Goal: Task Accomplishment & Management: Manage account settings

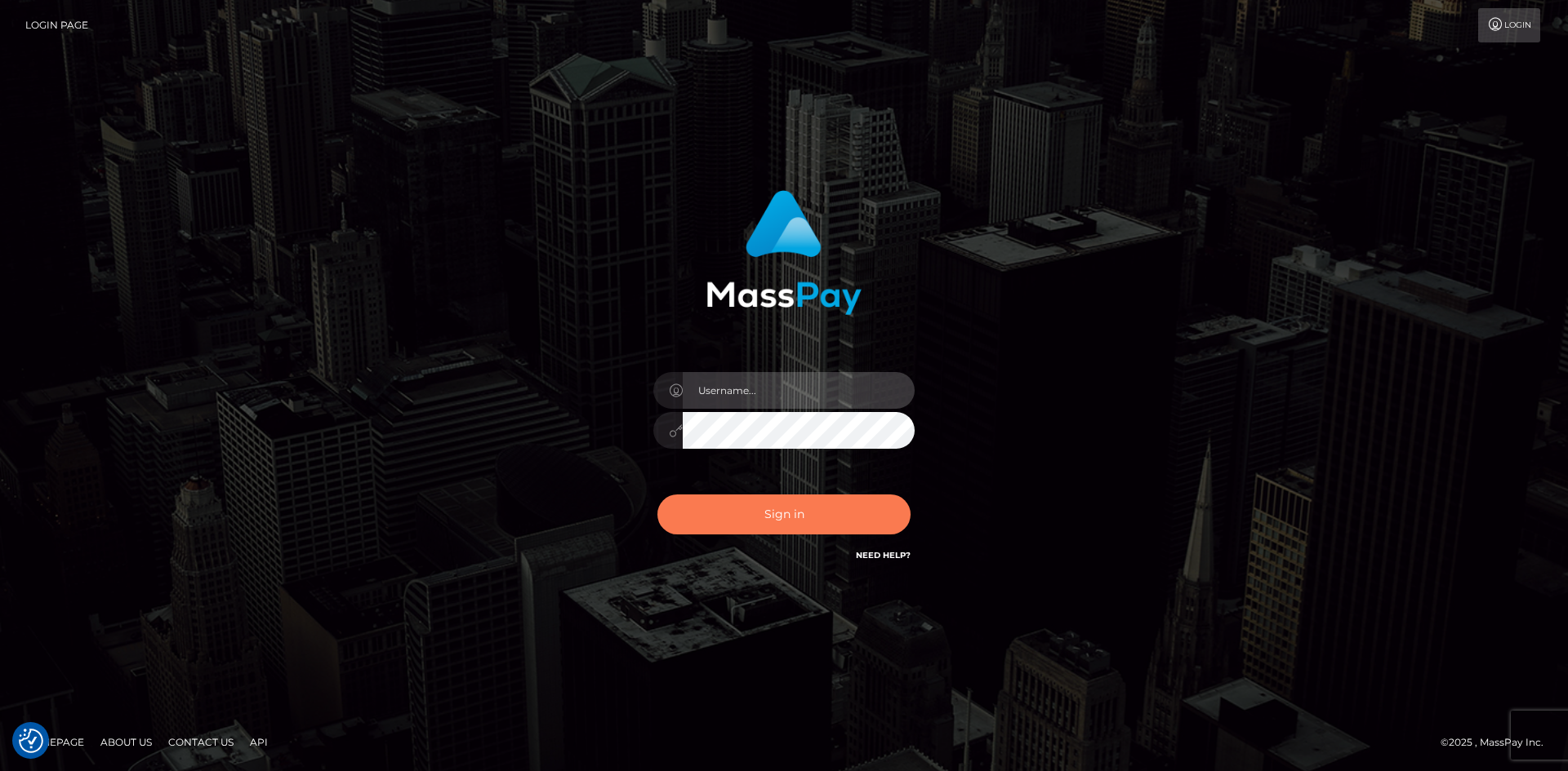
type input "tinan"
click at [770, 499] on button "Sign in" at bounding box center [783, 514] width 253 height 40
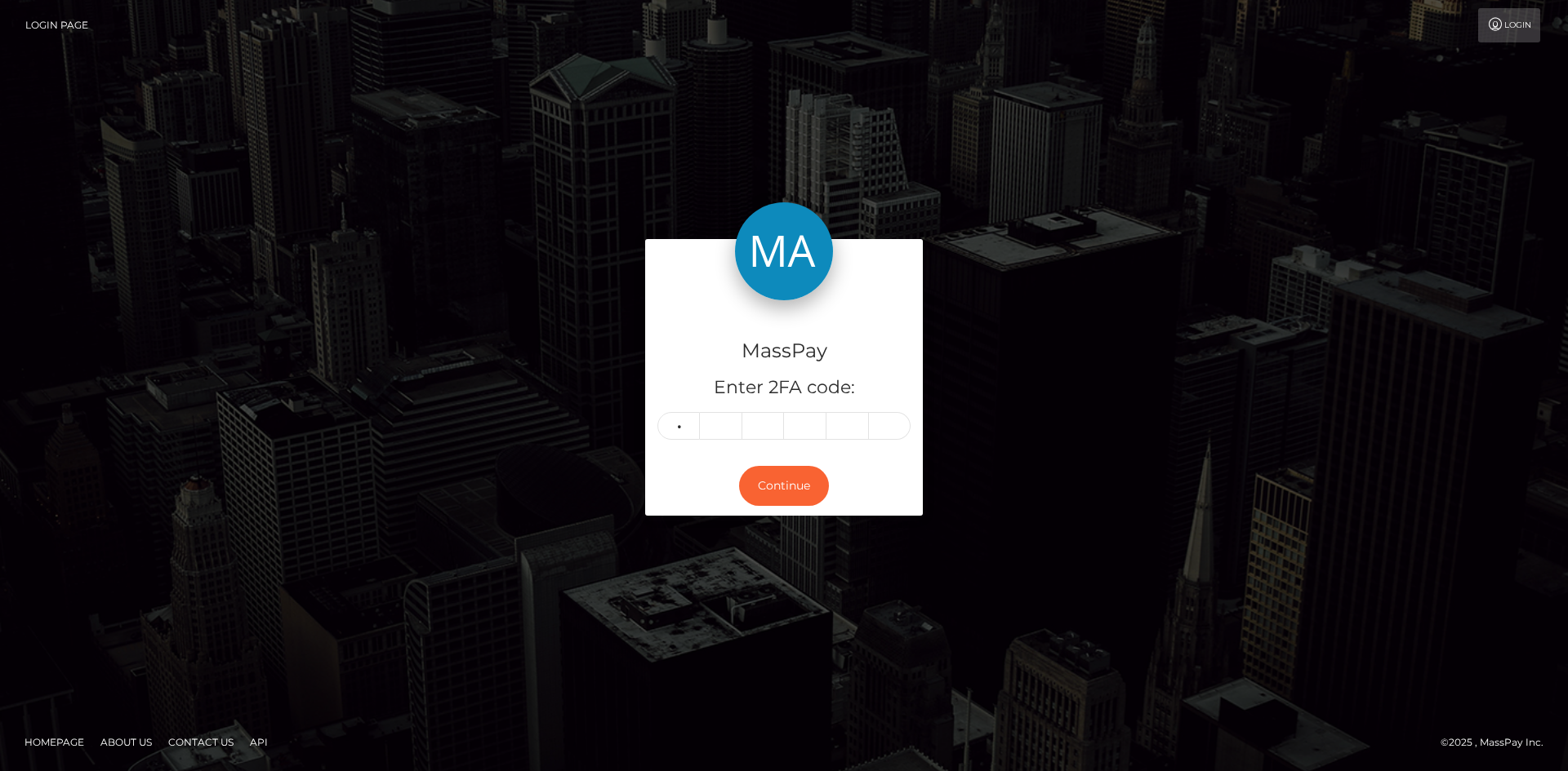
type input "1"
type input "9"
type input "3"
type input "6"
type input "5"
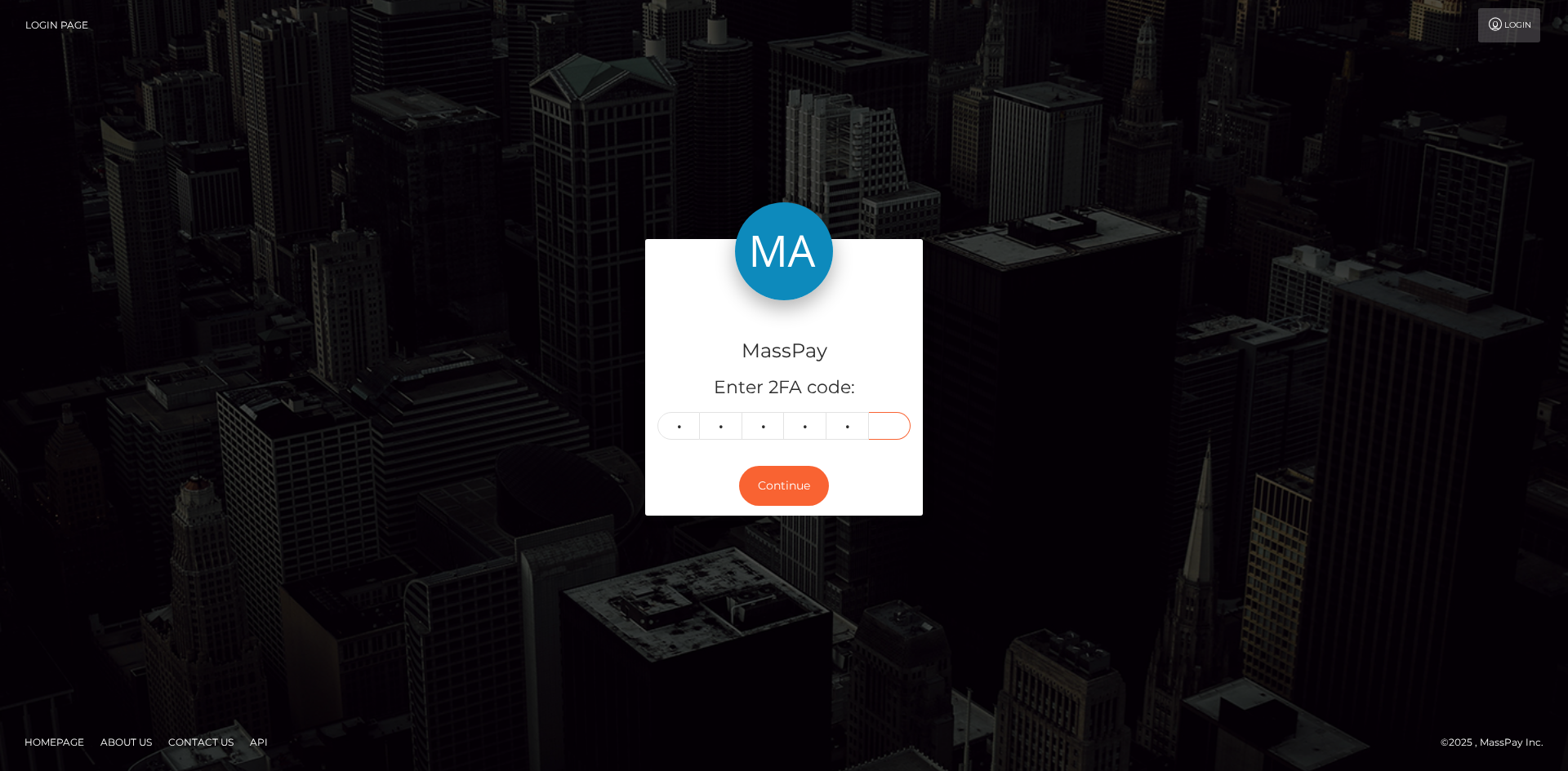
type input "0"
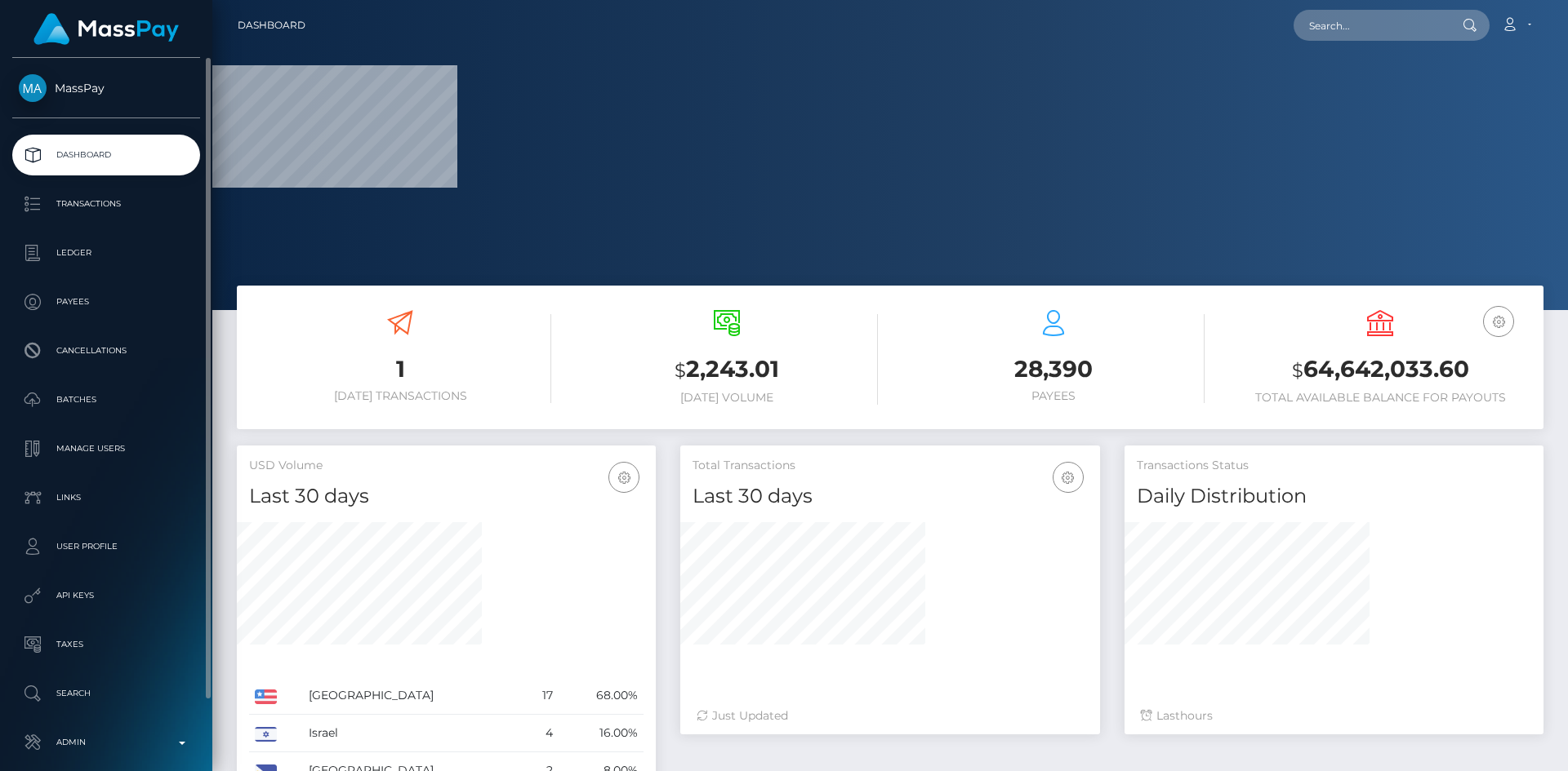
scroll to position [77, 0]
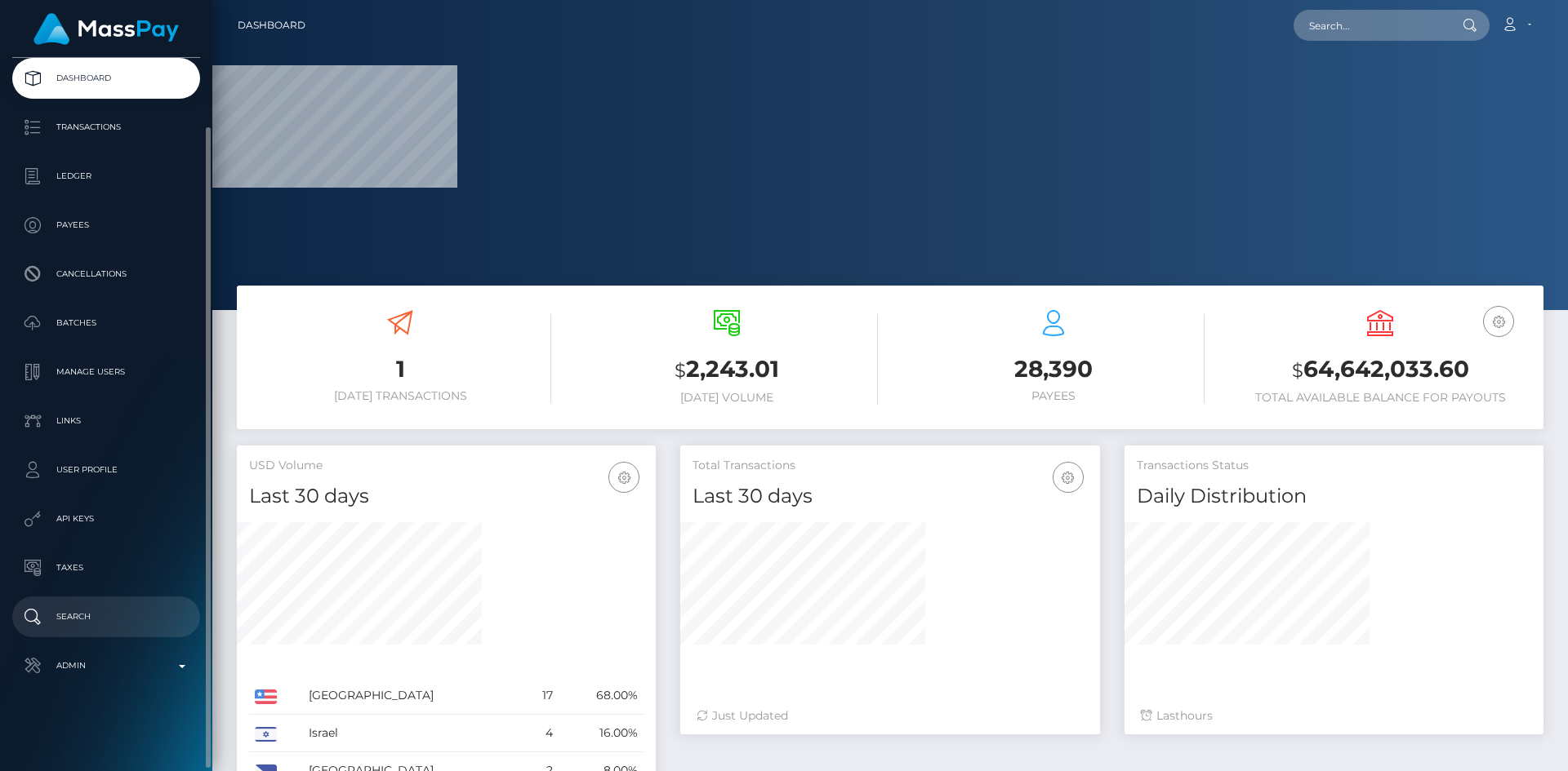
click at [126, 612] on p "Search" at bounding box center [106, 617] width 175 height 24
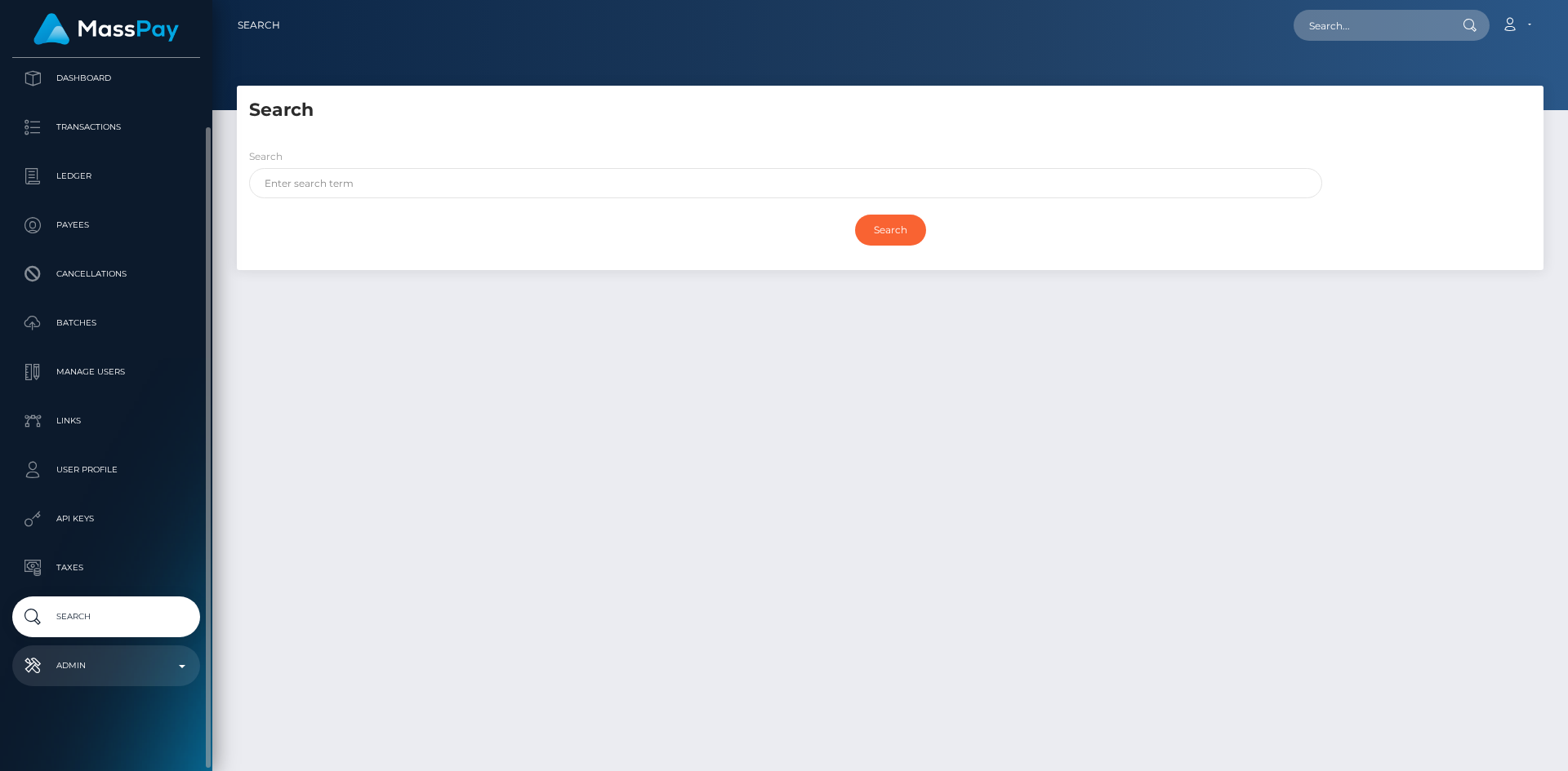
click at [80, 652] on link "Admin" at bounding box center [107, 666] width 188 height 41
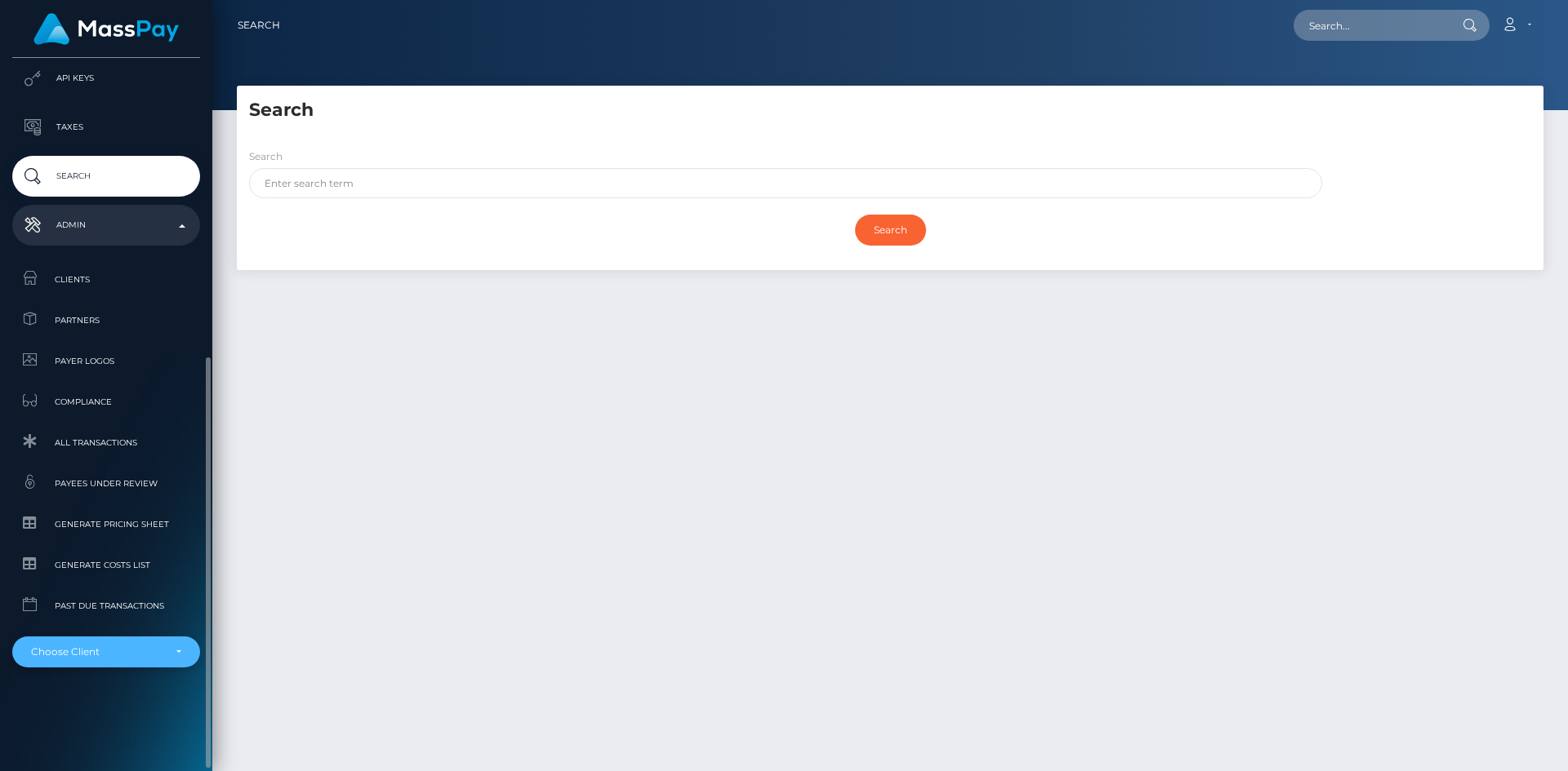
click at [92, 638] on div "Choose Client" at bounding box center [107, 652] width 188 height 31
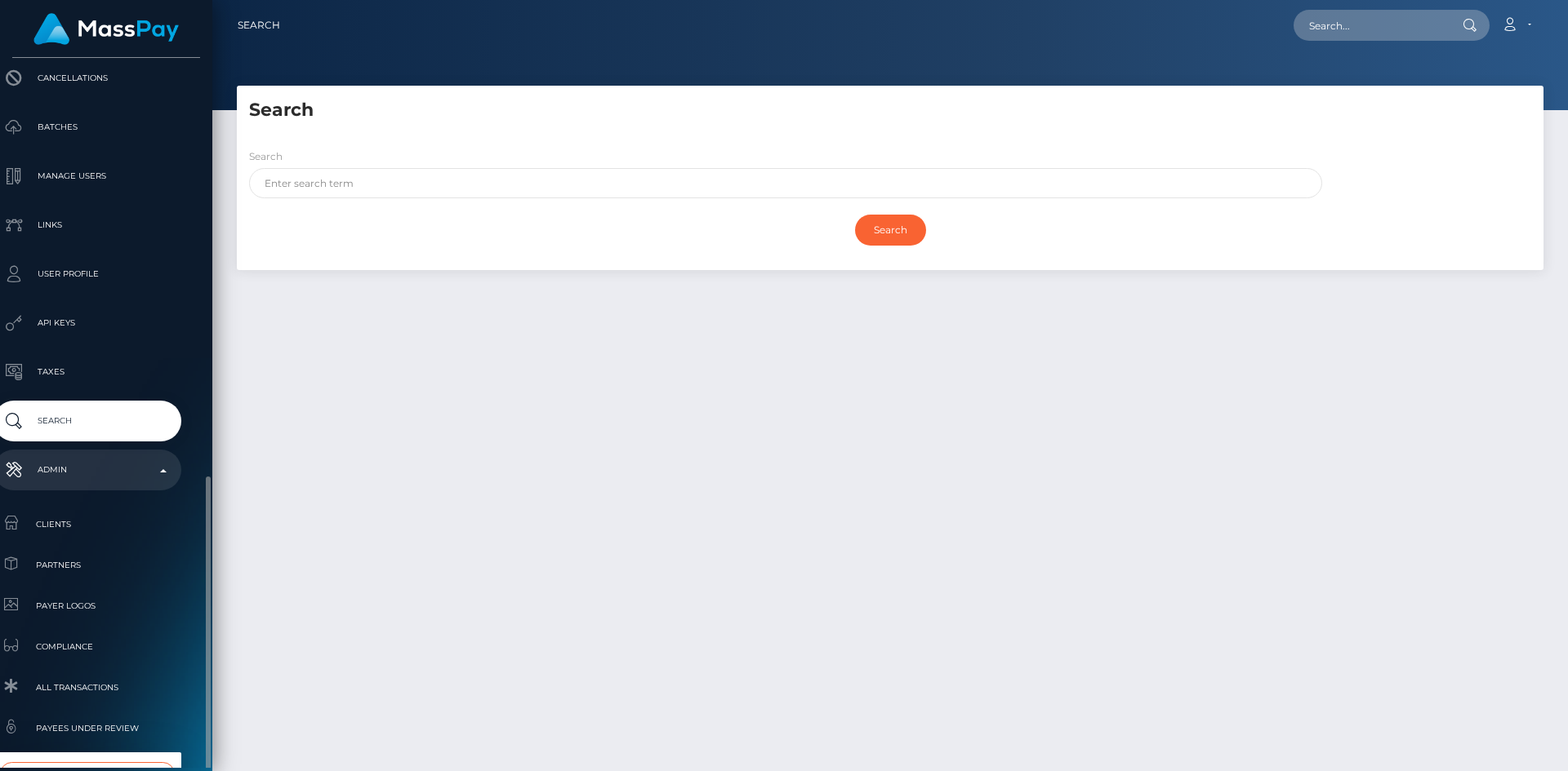
scroll to position [498, 19]
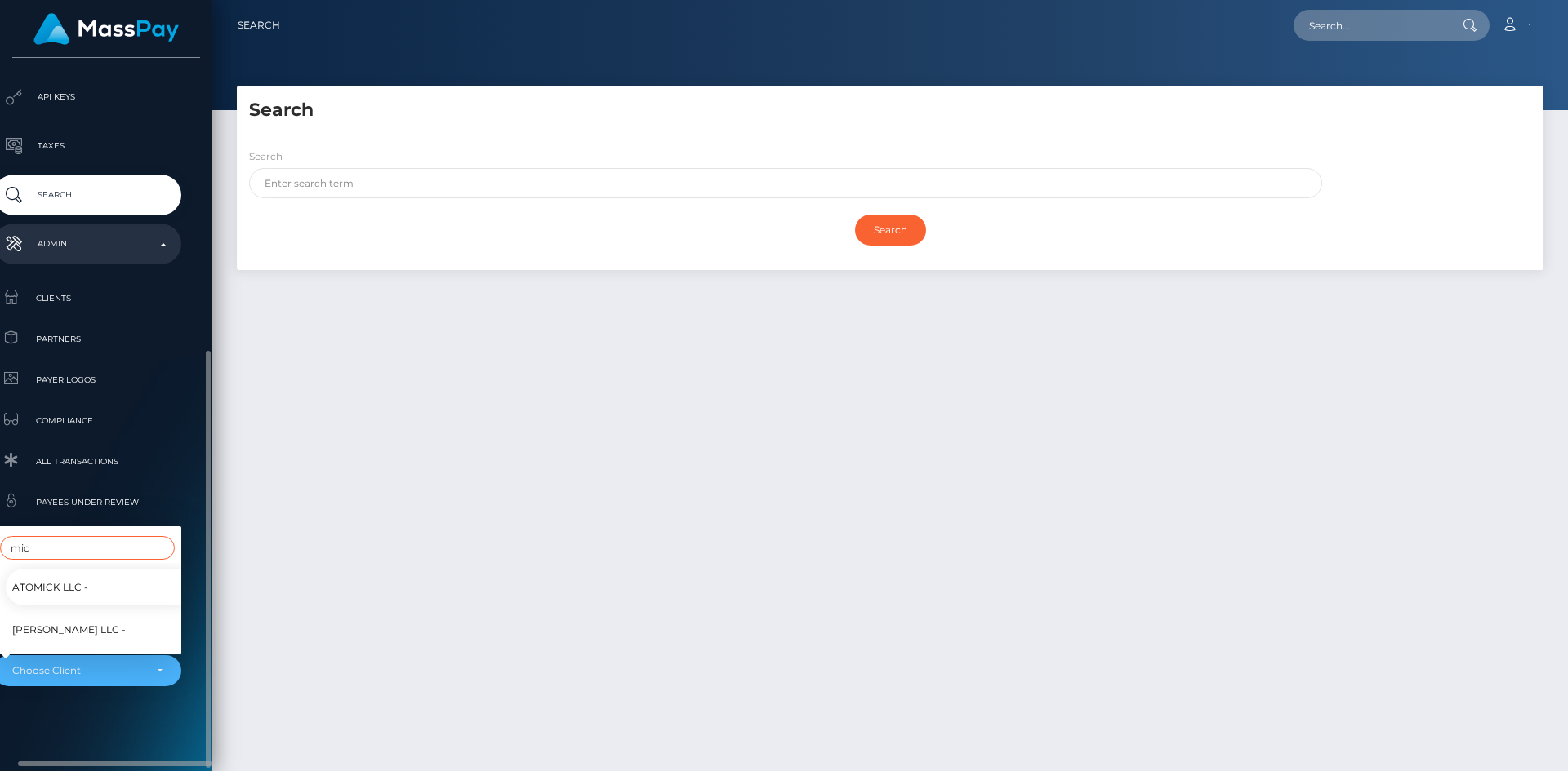
type input "mic"
click at [99, 621] on link "[PERSON_NAME] LLC -" at bounding box center [100, 630] width 188 height 37
select select "349"
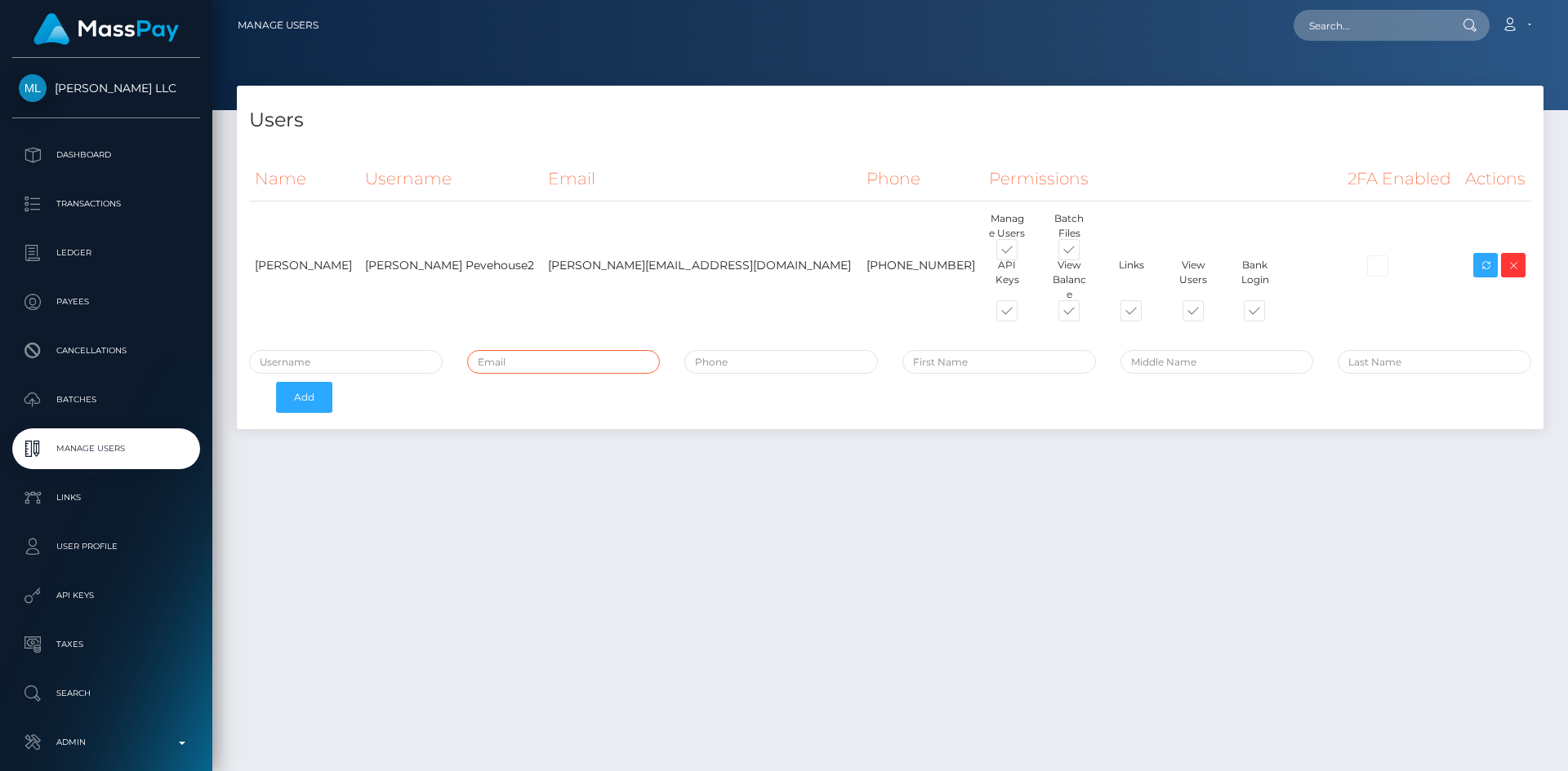
paste input "[EMAIL_ADDRESS][DOMAIN_NAME]"
type input "[EMAIL_ADDRESS][DOMAIN_NAME]"
click at [359, 353] on input "text" at bounding box center [346, 362] width 194 height 23
type input "[DOMAIN_NAME]"
paste input "[PHONE_NUMBER]"
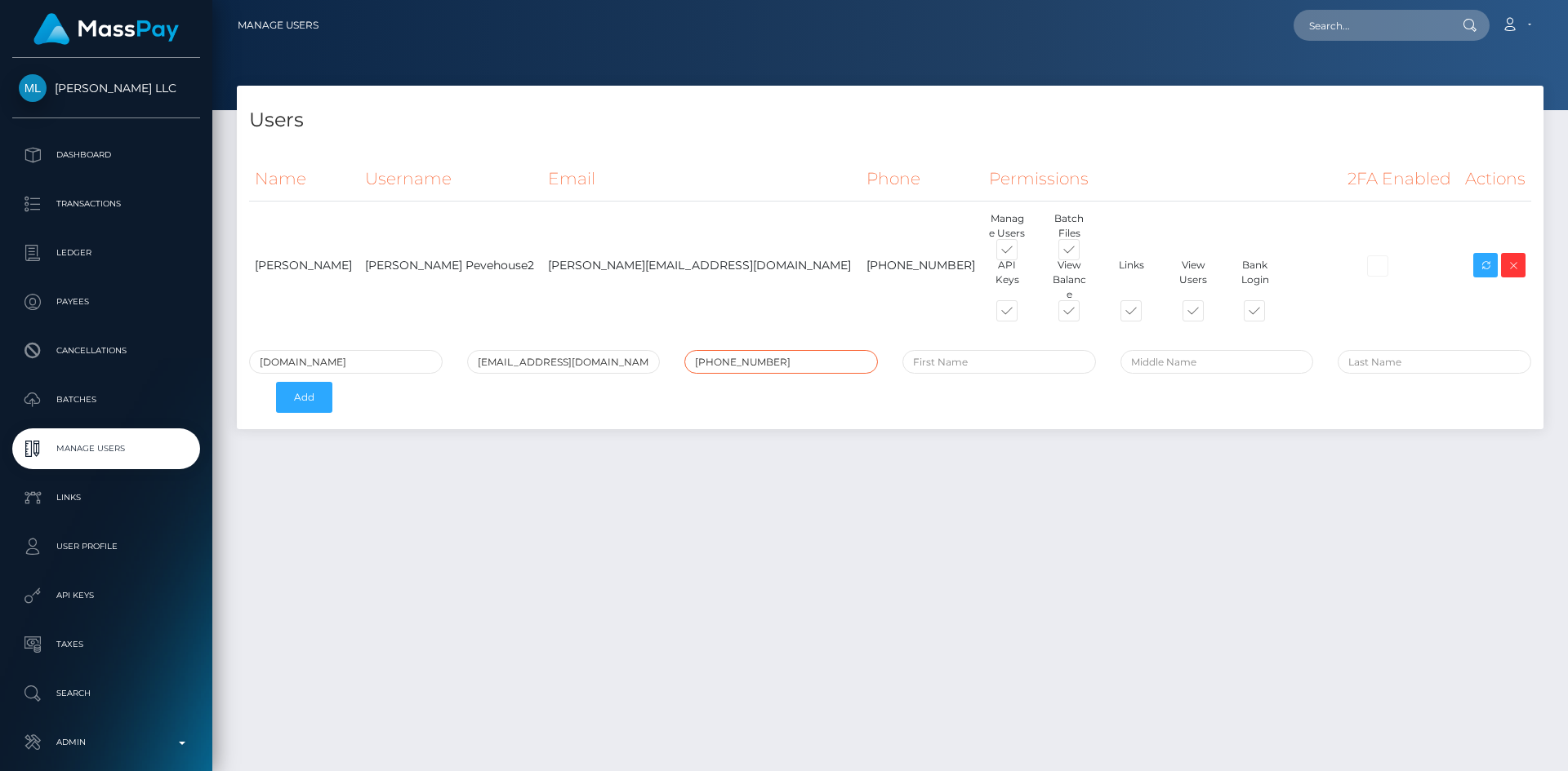
type input "[PHONE_NUMBER]"
click at [963, 350] on input "text" at bounding box center [999, 362] width 194 height 23
type input "Taylar"
click at [1406, 351] on input "text" at bounding box center [1434, 362] width 194 height 23
type input "Horne"
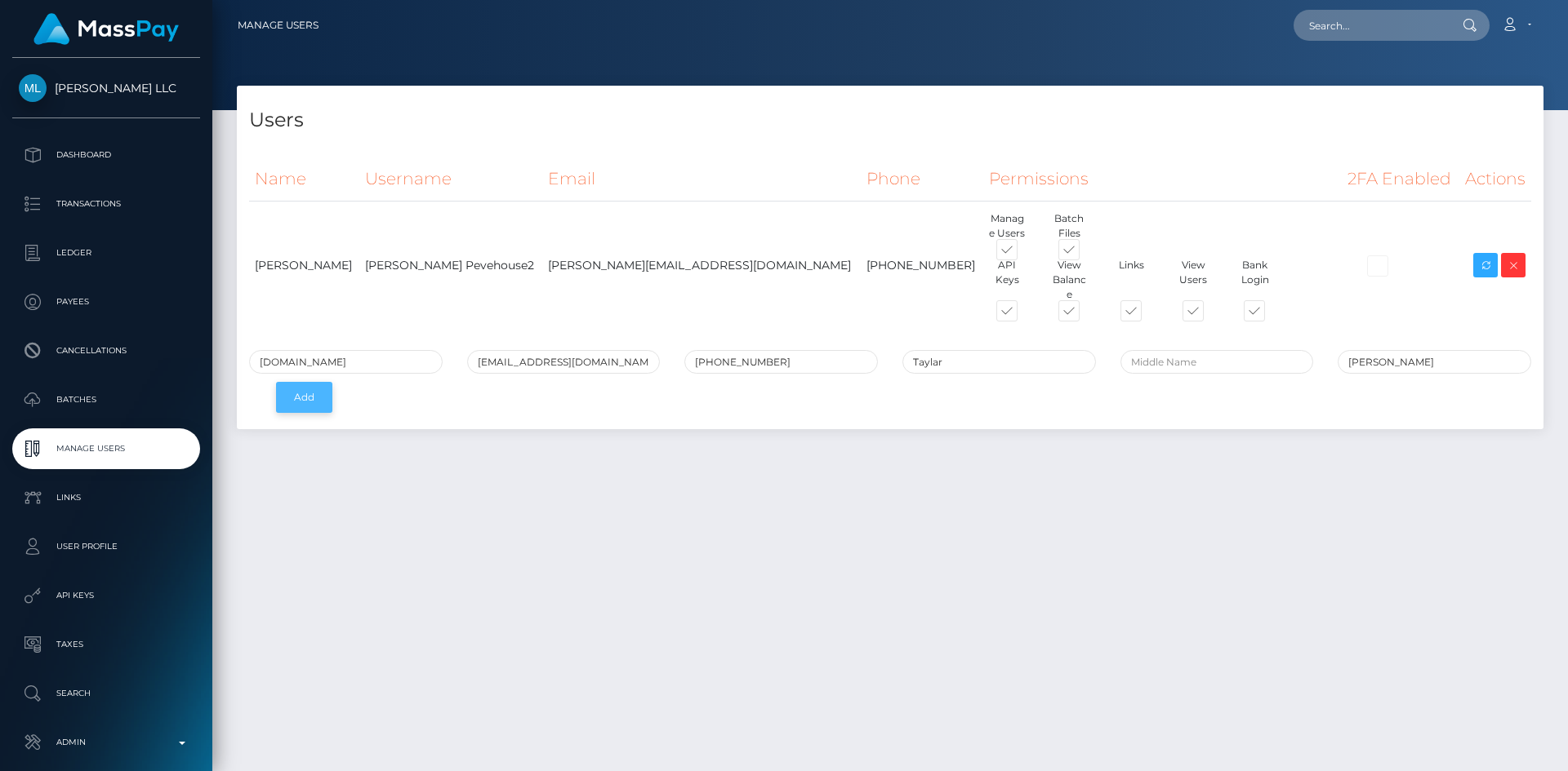
click at [300, 382] on button "Add" at bounding box center [304, 398] width 57 height 31
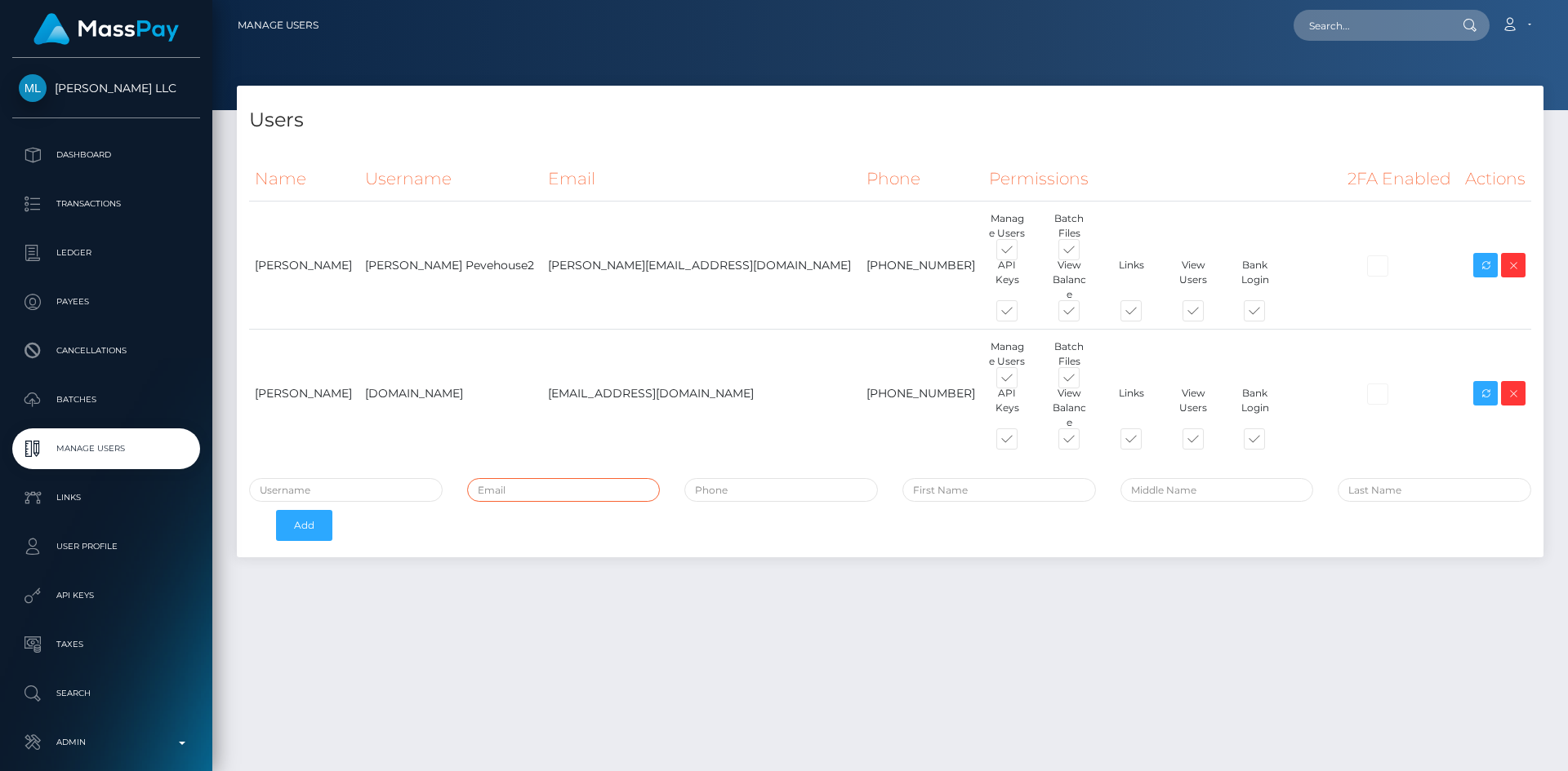
paste input "[PERSON_NAME][EMAIL_ADDRESS][DOMAIN_NAME]"
type input "[PERSON_NAME][EMAIL_ADDRESS][DOMAIN_NAME]"
paste input "[PERSON_NAME][DOMAIN_NAME]"
type input "[PERSON_NAME][DOMAIN_NAME]"
click at [670, 516] on div "Curtis.live curtis@miware.co Add" at bounding box center [890, 513] width 1306 height 71
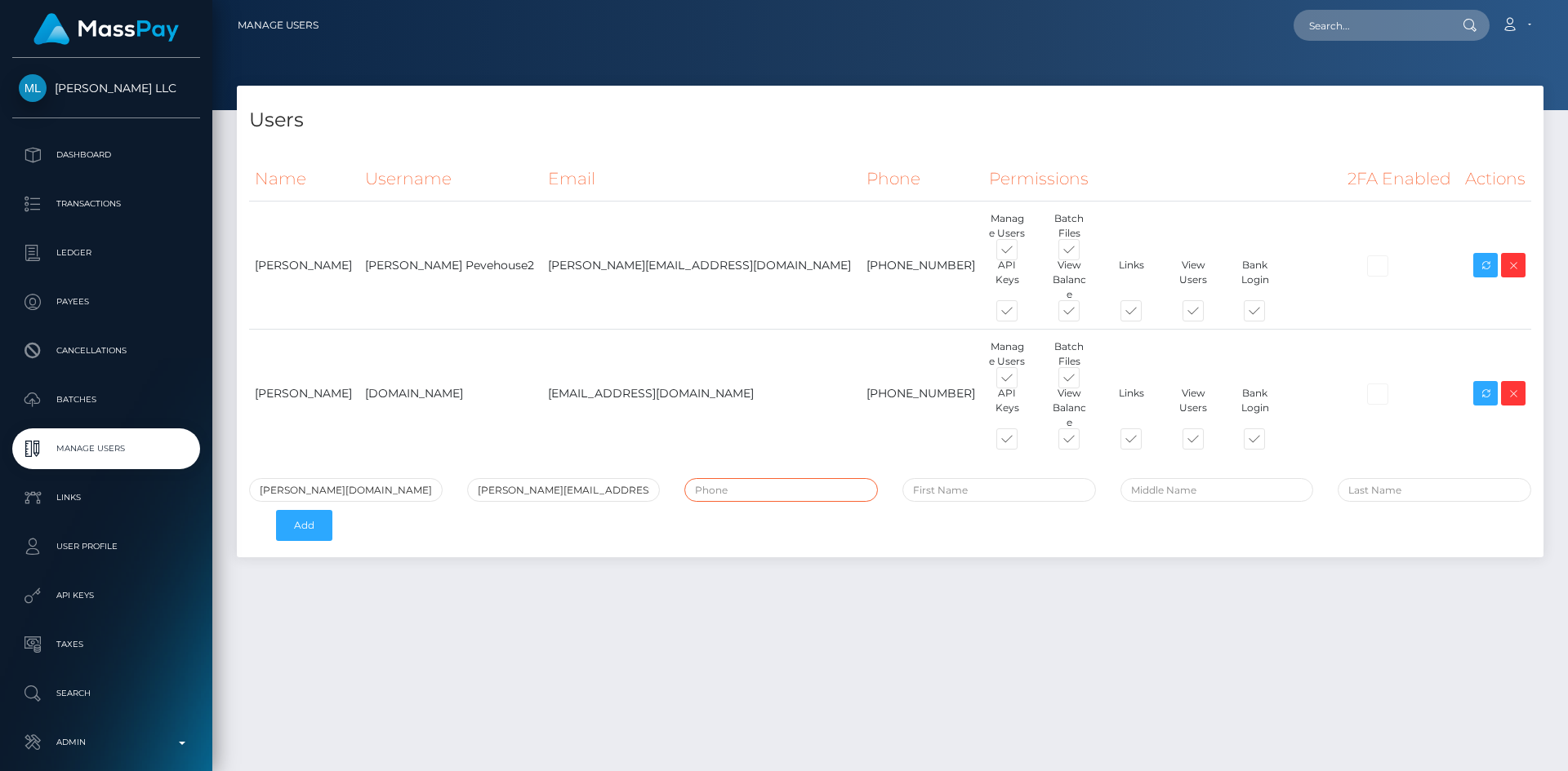
paste input "[PHONE_NUMBER]"
type input "[PHONE_NUMBER]"
click at [956, 478] on input "text" at bounding box center [999, 490] width 194 height 23
type input "Curtis"
paste input "Lawrence"
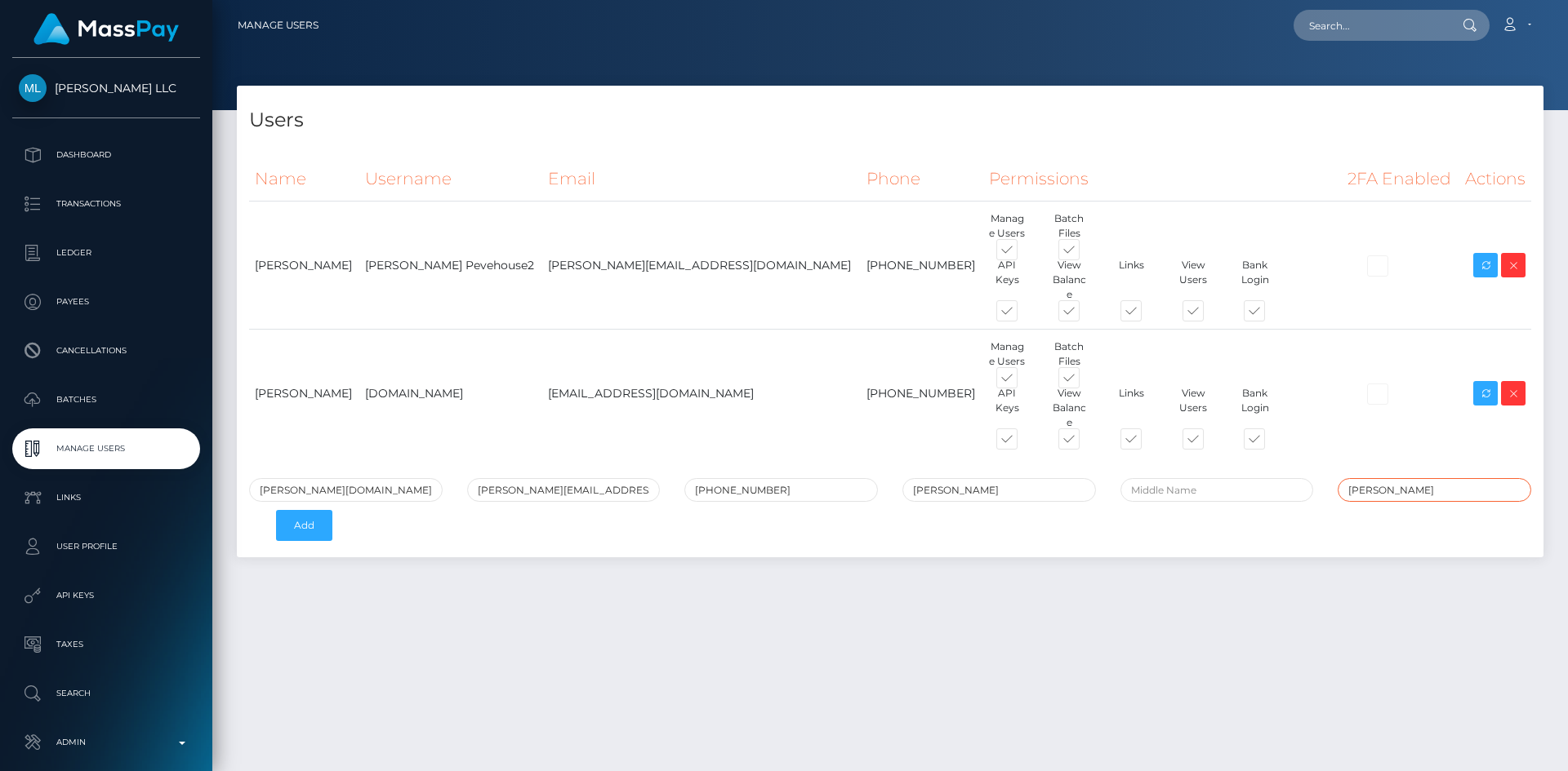
type input "Lawrence"
click at [1221, 553] on div "Users Name Username Email Phone Permissions 2FA Enabled Actions" at bounding box center [890, 421] width 1355 height 671
click at [307, 510] on button "Add" at bounding box center [304, 526] width 57 height 31
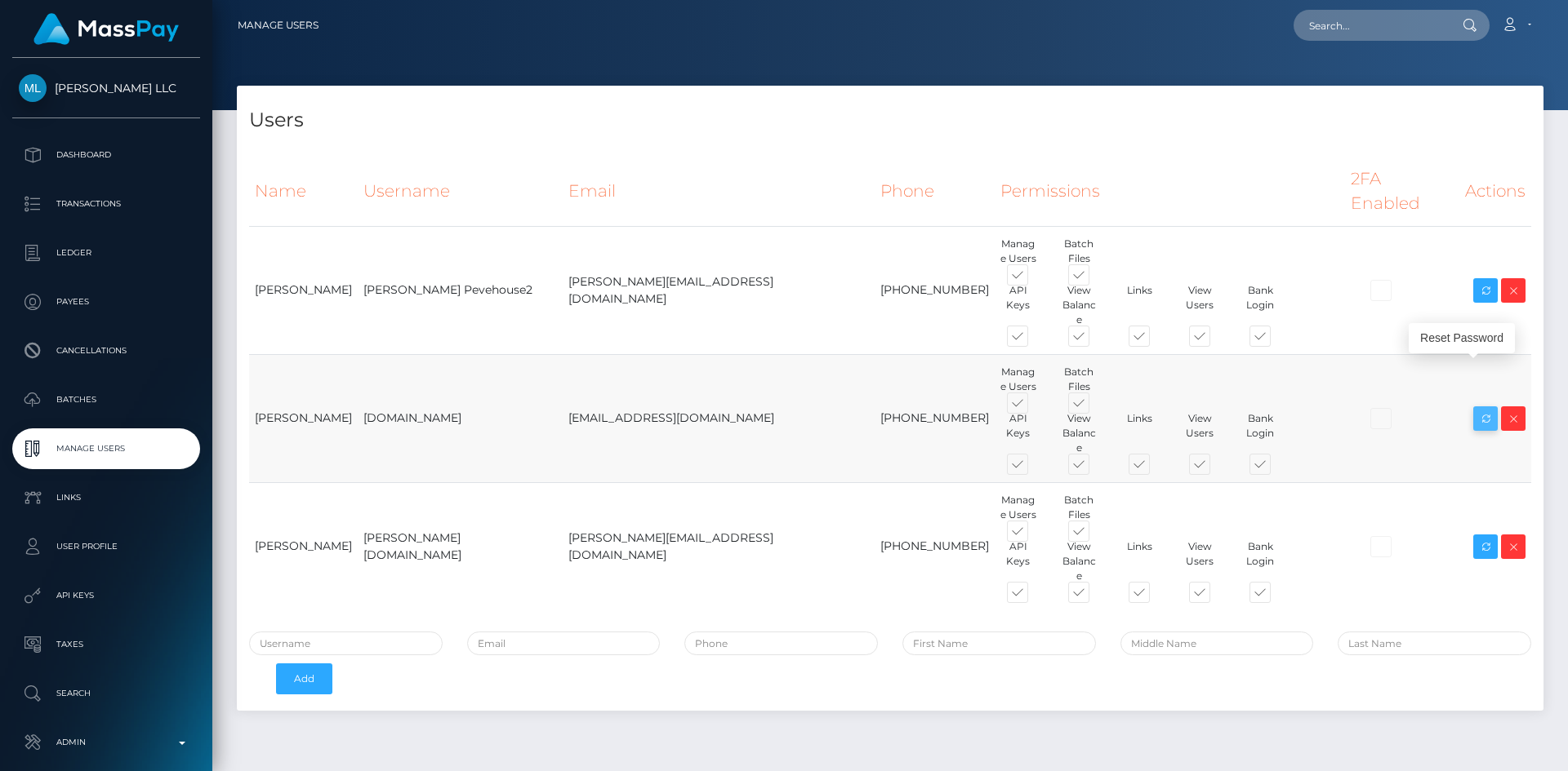
click at [1485, 408] on icon at bounding box center [1485, 418] width 20 height 21
click at [1482, 537] on icon at bounding box center [1485, 547] width 20 height 21
click at [1478, 280] on icon at bounding box center [1485, 290] width 20 height 21
click at [112, 92] on span "[PERSON_NAME] LLC" at bounding box center [107, 88] width 188 height 15
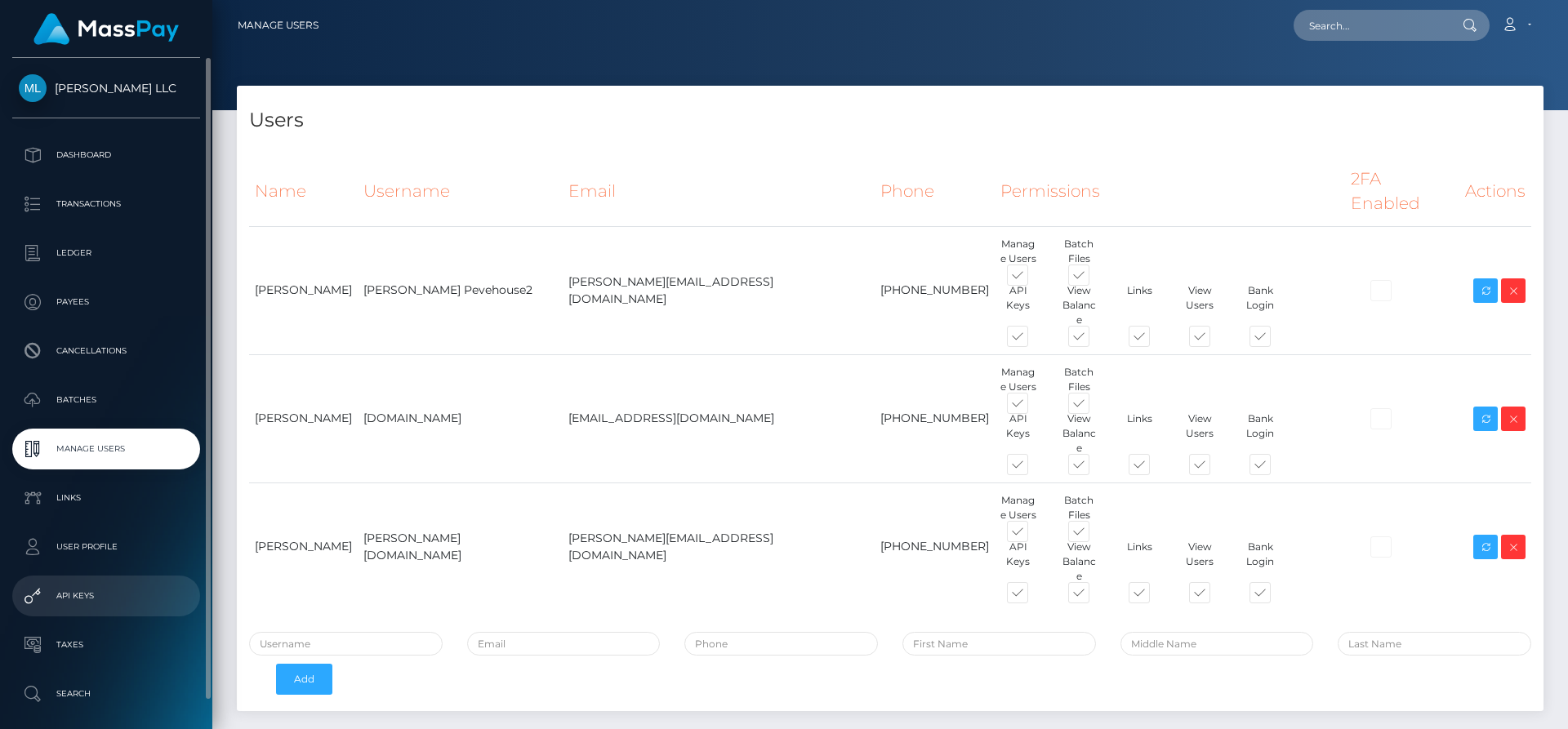
click at [99, 581] on link "API Keys" at bounding box center [107, 596] width 188 height 41
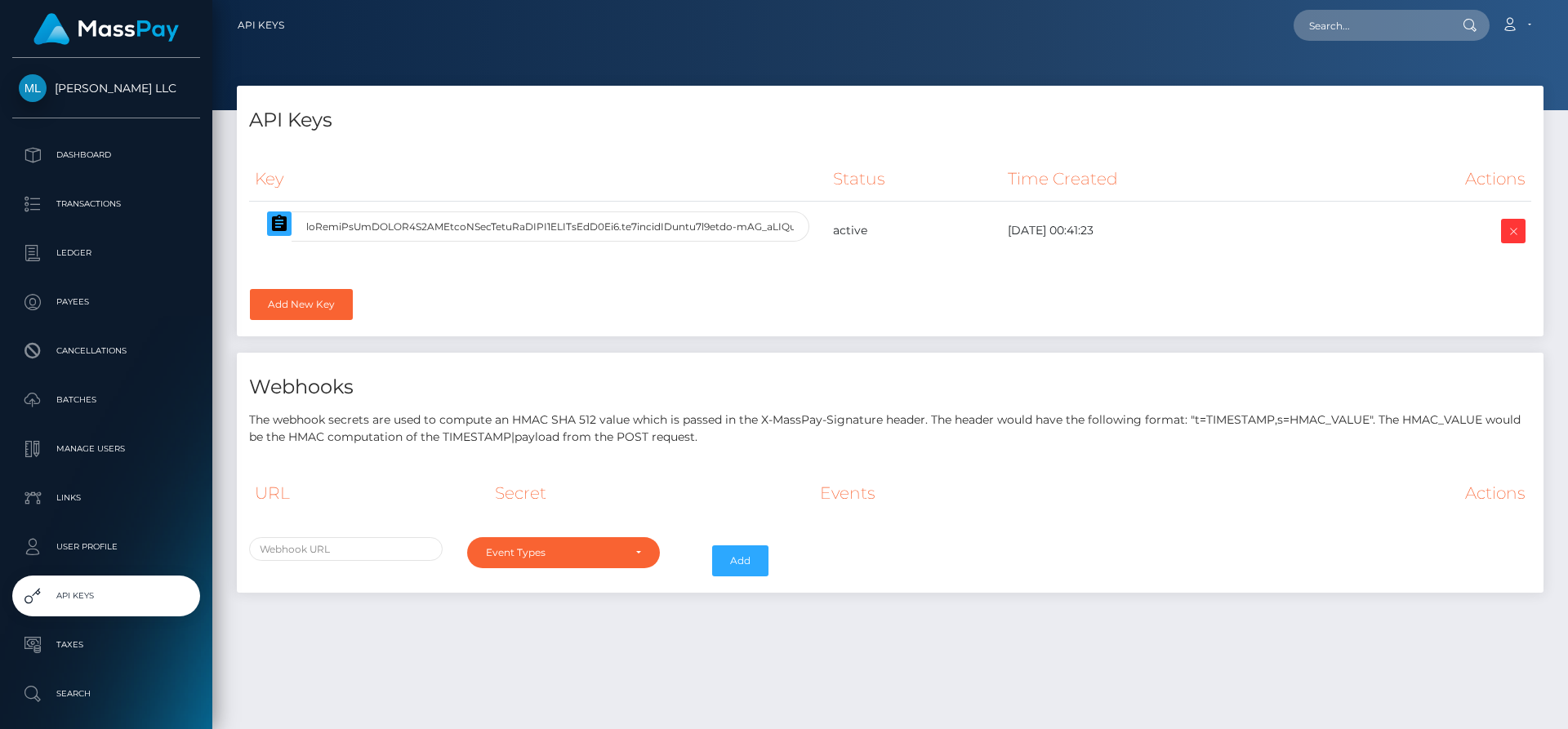
select select
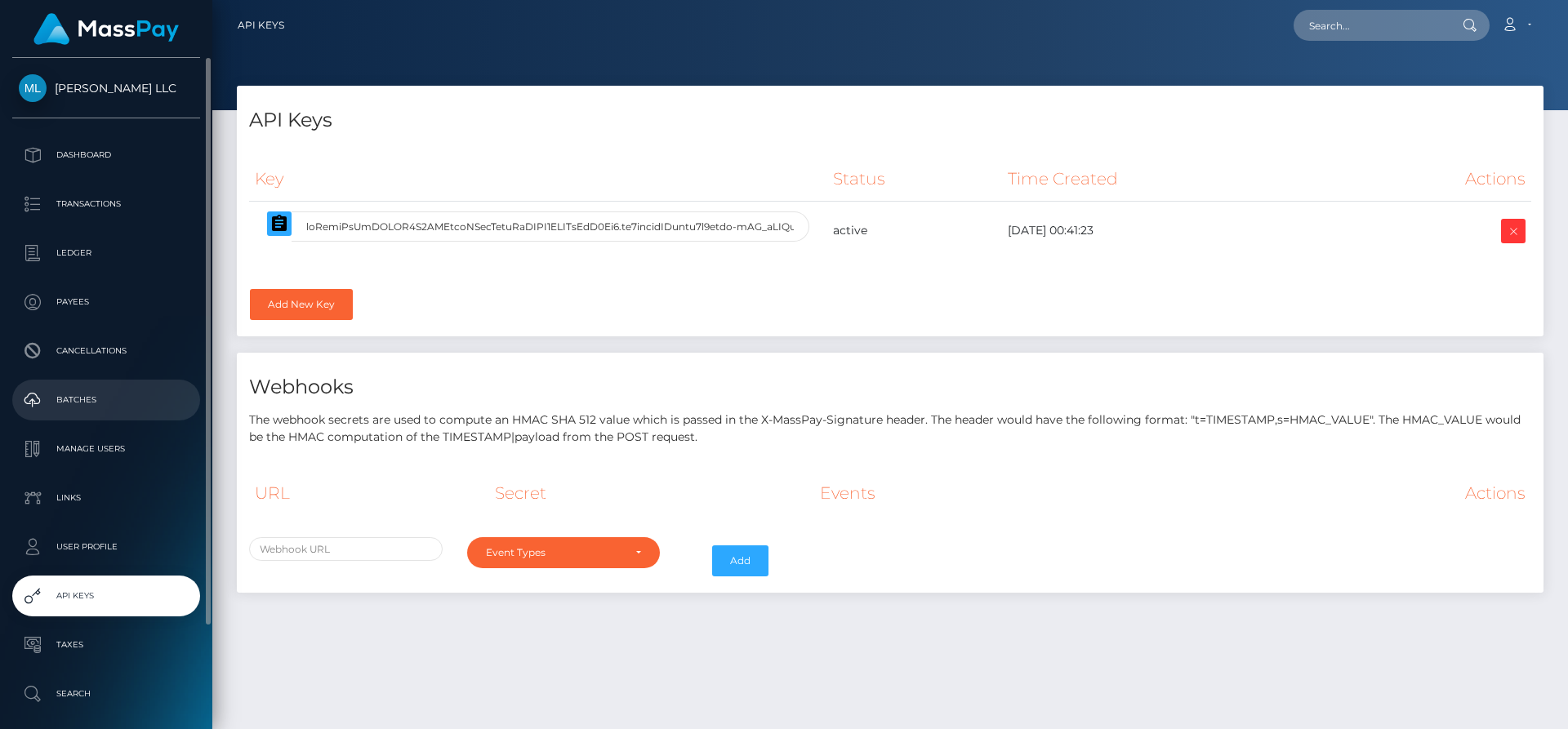
click at [109, 397] on p "Batches" at bounding box center [106, 400] width 175 height 24
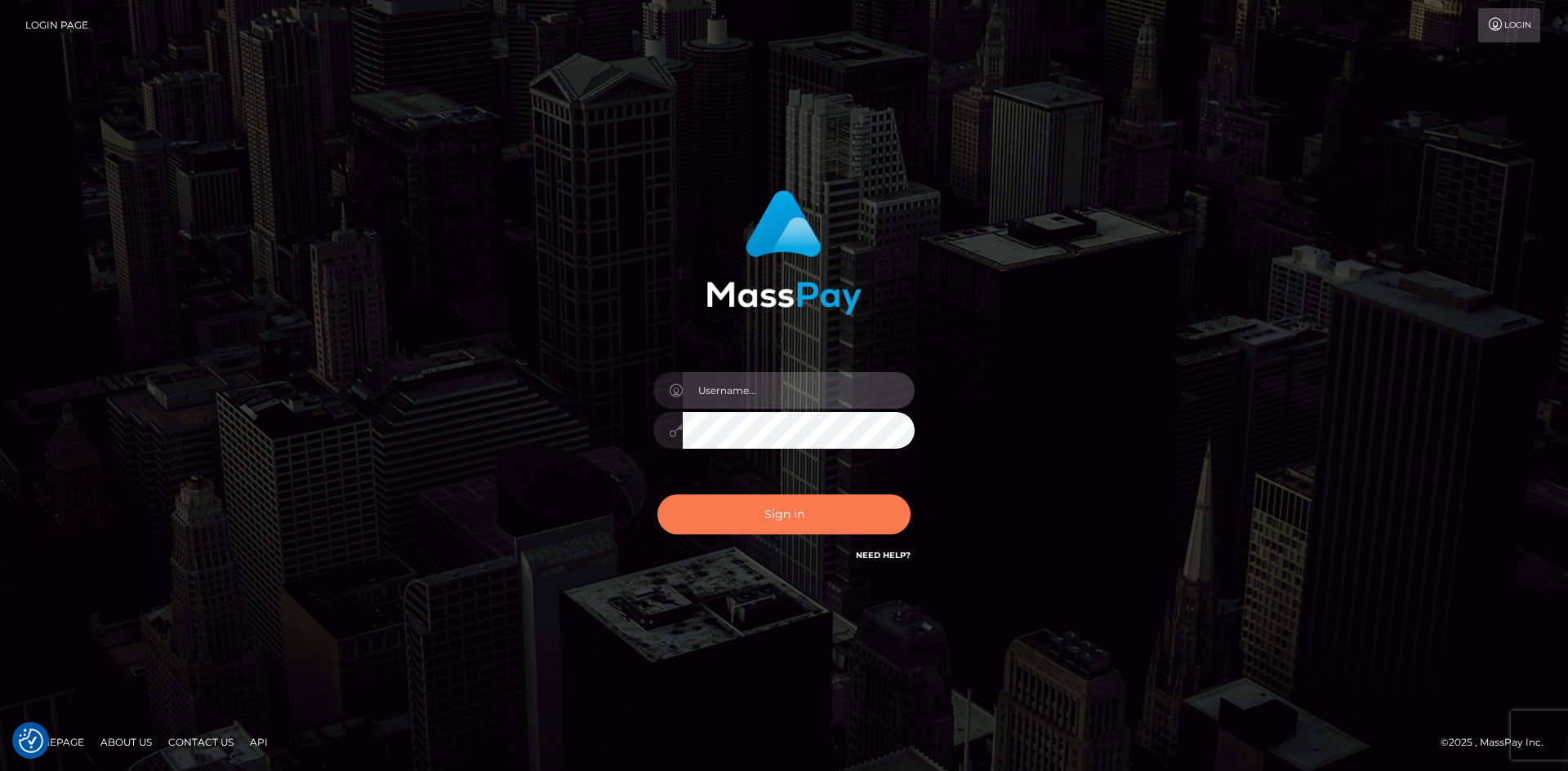
type input "tinan"
click at [762, 505] on button "Sign in" at bounding box center [783, 514] width 253 height 40
type input "tinan"
click at [756, 501] on button "Sign in" at bounding box center [783, 514] width 253 height 40
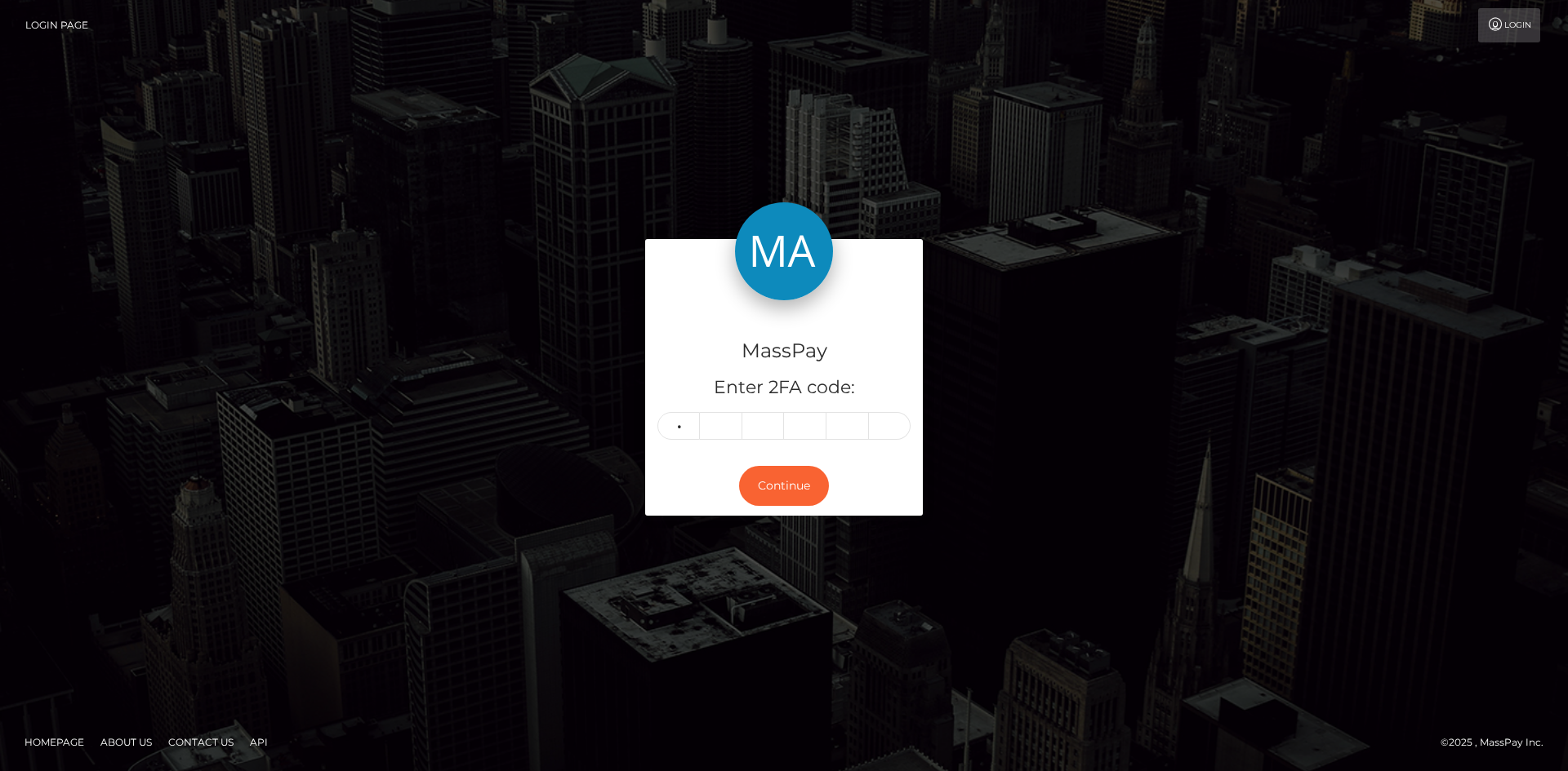
type input "1"
type input "0"
type input "7"
type input "0"
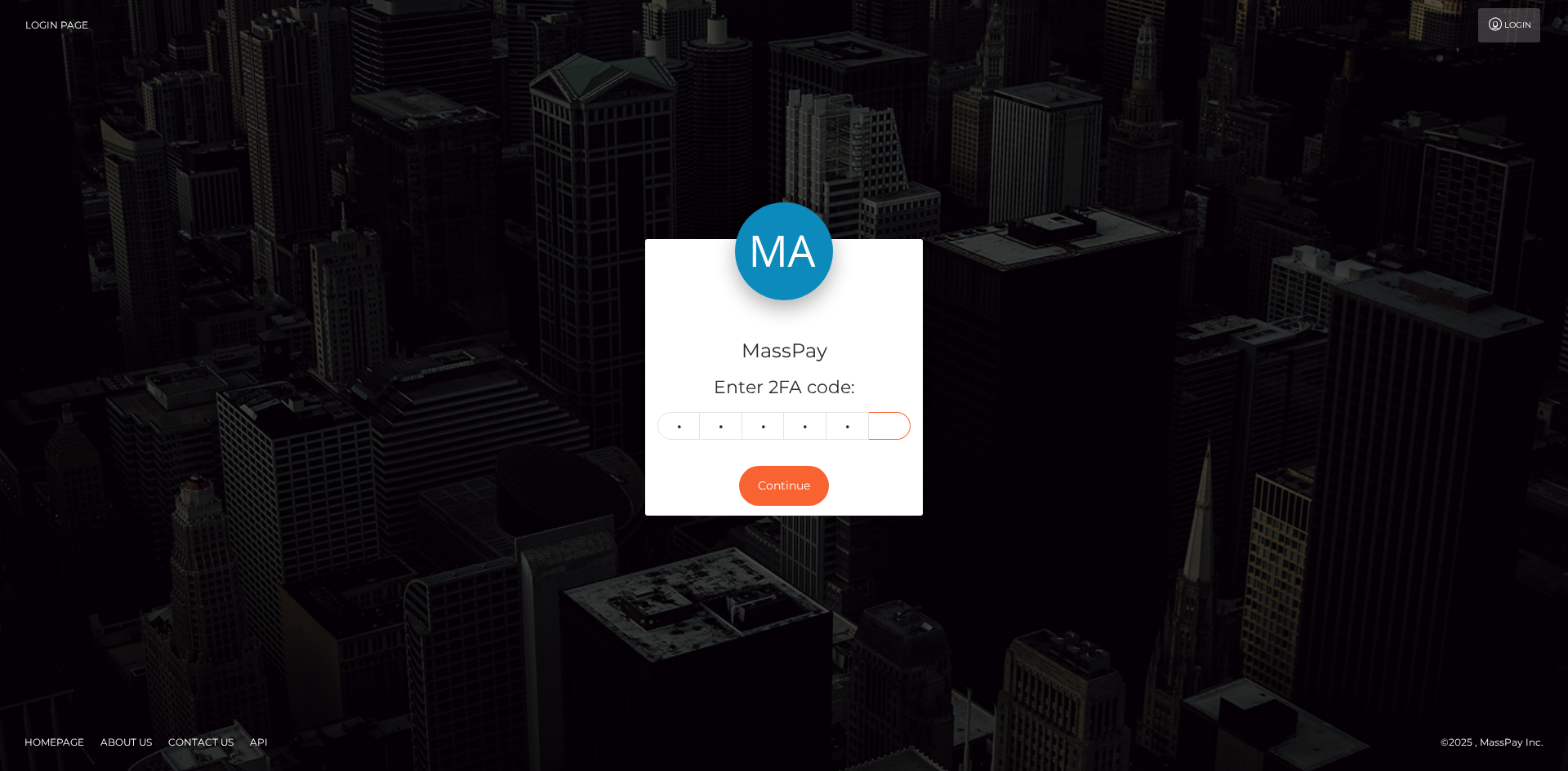
type input "8"
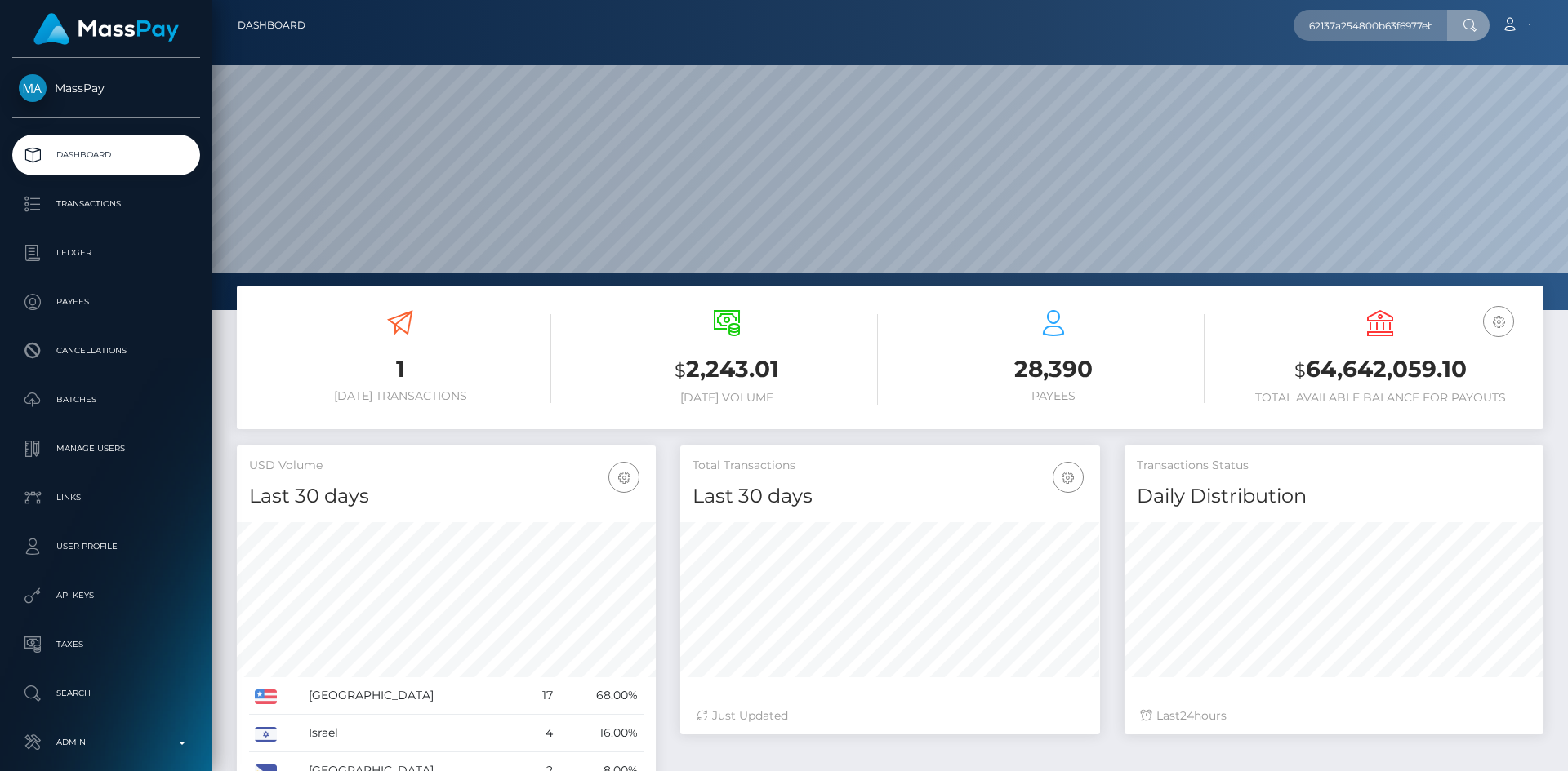
scroll to position [0, 18]
type input "62137a254800b63f6977eb0d"
click at [1362, 89] on link "[PERSON_NAME]" at bounding box center [1359, 84] width 131 height 30
